Goal: Navigation & Orientation: Find specific page/section

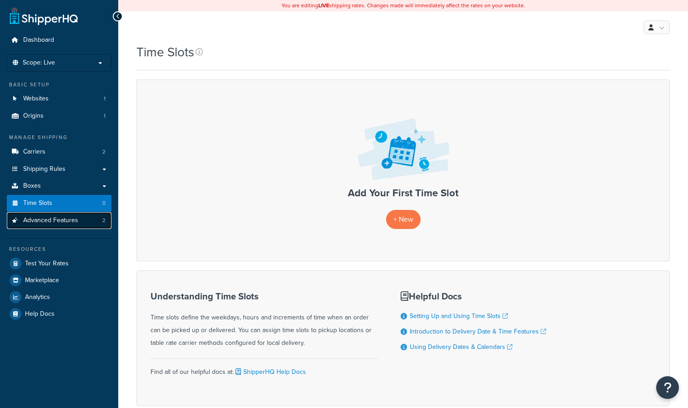
click at [43, 223] on span "Advanced Features" at bounding box center [50, 221] width 55 height 8
